Goal: Transaction & Acquisition: Obtain resource

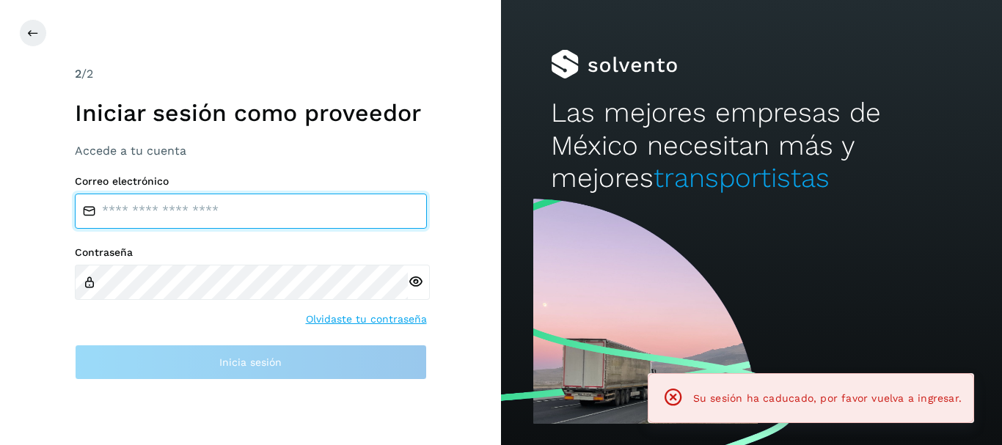
click at [316, 205] on input "email" at bounding box center [251, 211] width 352 height 35
type input "**********"
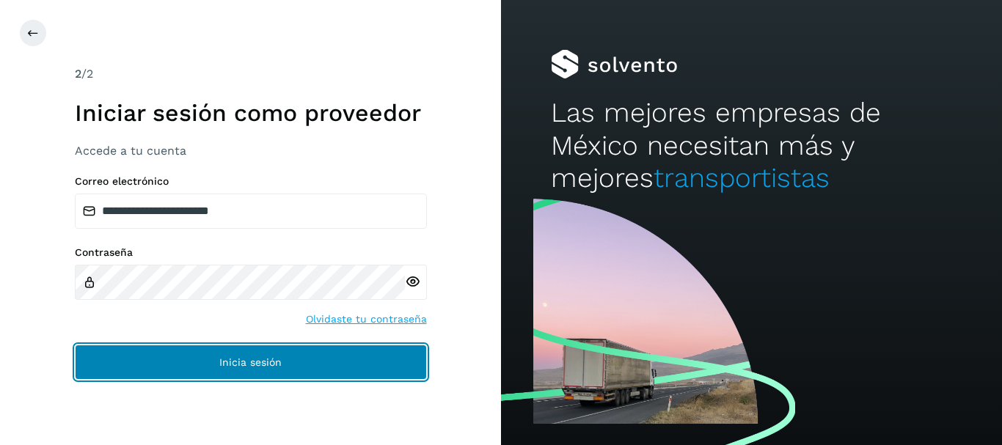
click at [229, 355] on button "Inicia sesión" at bounding box center [251, 362] width 352 height 35
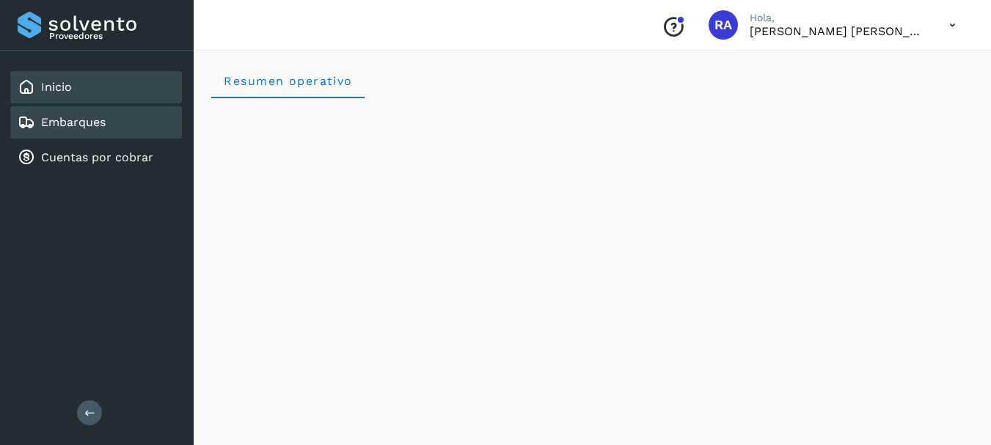
click at [56, 122] on link "Embarques" at bounding box center [73, 122] width 65 height 14
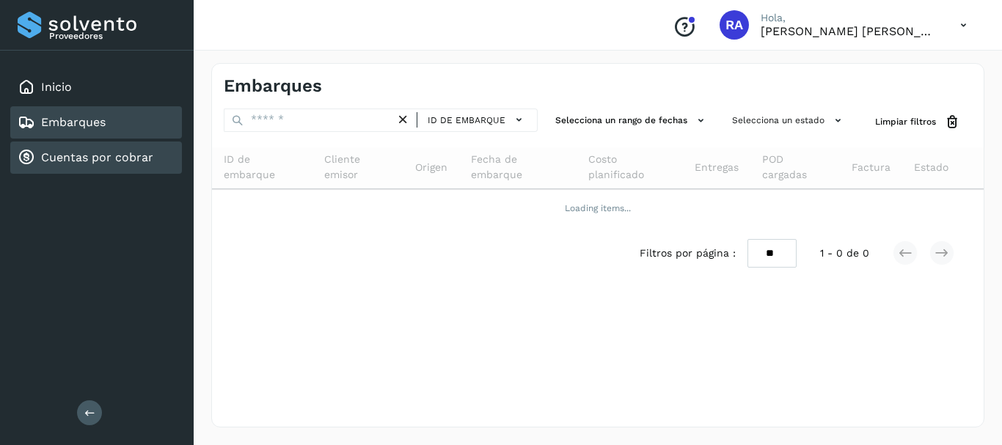
click at [71, 160] on link "Cuentas por cobrar" at bounding box center [97, 157] width 112 height 14
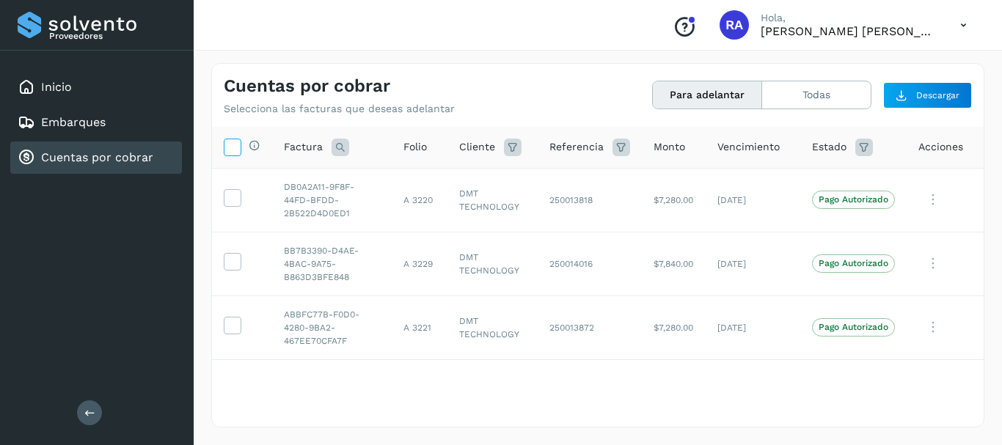
click at [231, 151] on icon at bounding box center [232, 146] width 15 height 15
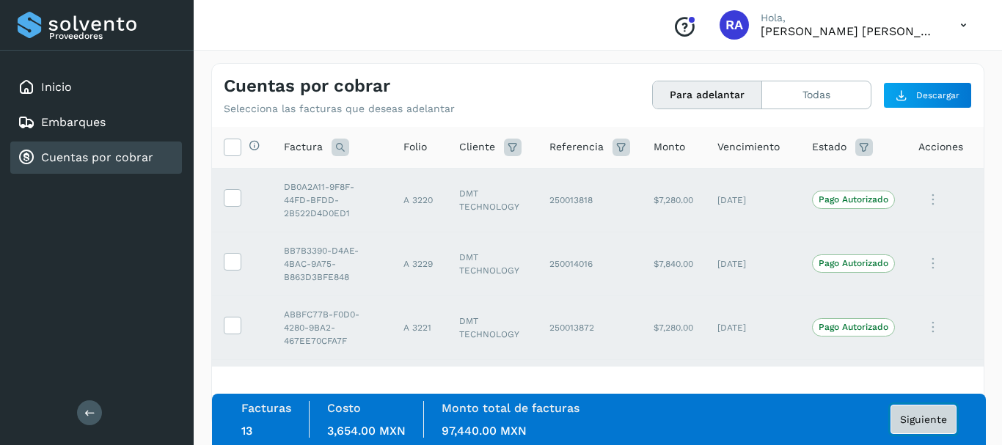
click at [936, 417] on span "Siguiente" at bounding box center [923, 420] width 47 height 10
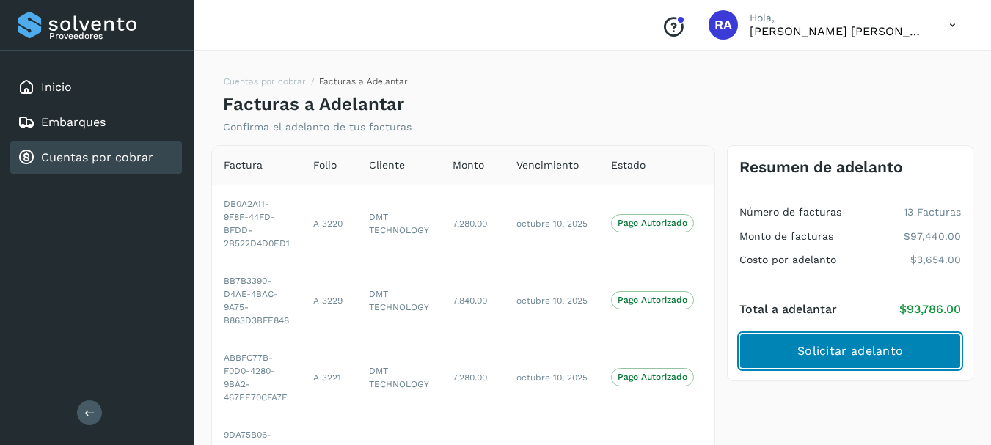
click at [864, 364] on button "Solicitar adelanto" at bounding box center [851, 351] width 222 height 35
